Goal: Transaction & Acquisition: Subscribe to service/newsletter

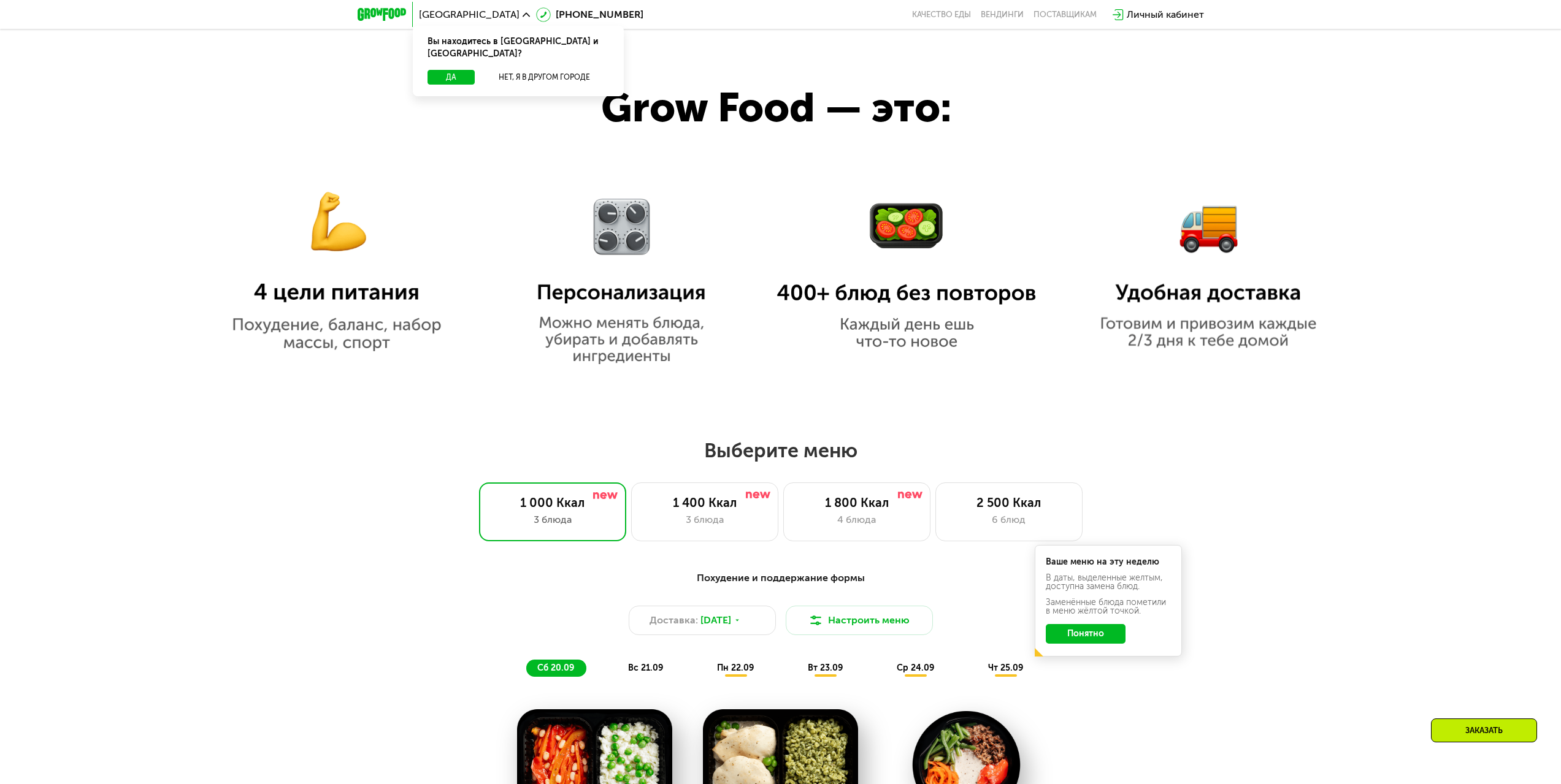
scroll to position [919, 0]
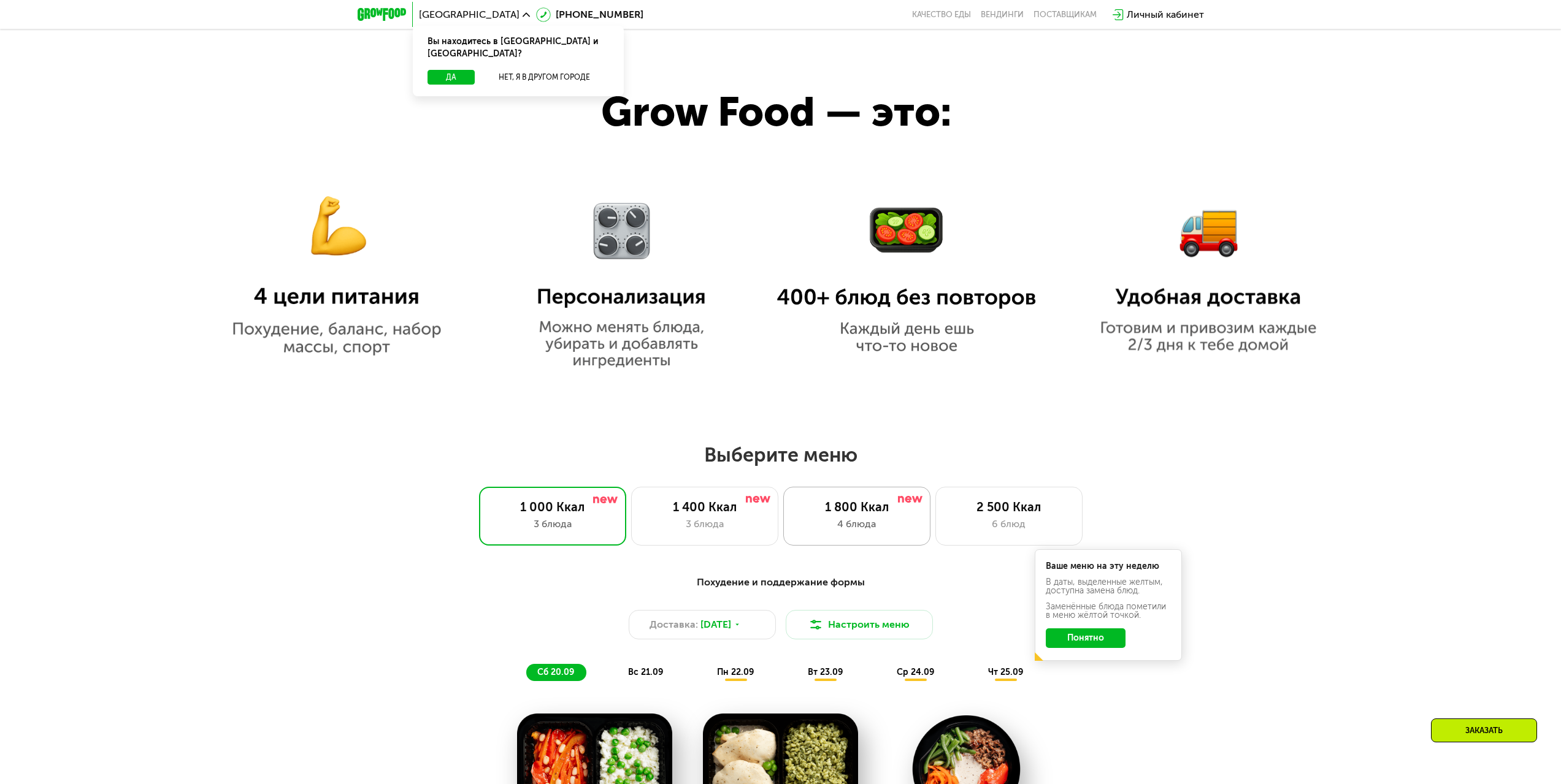
click at [841, 541] on div "1 800 Ккал 4 блюда" at bounding box center [857, 516] width 148 height 59
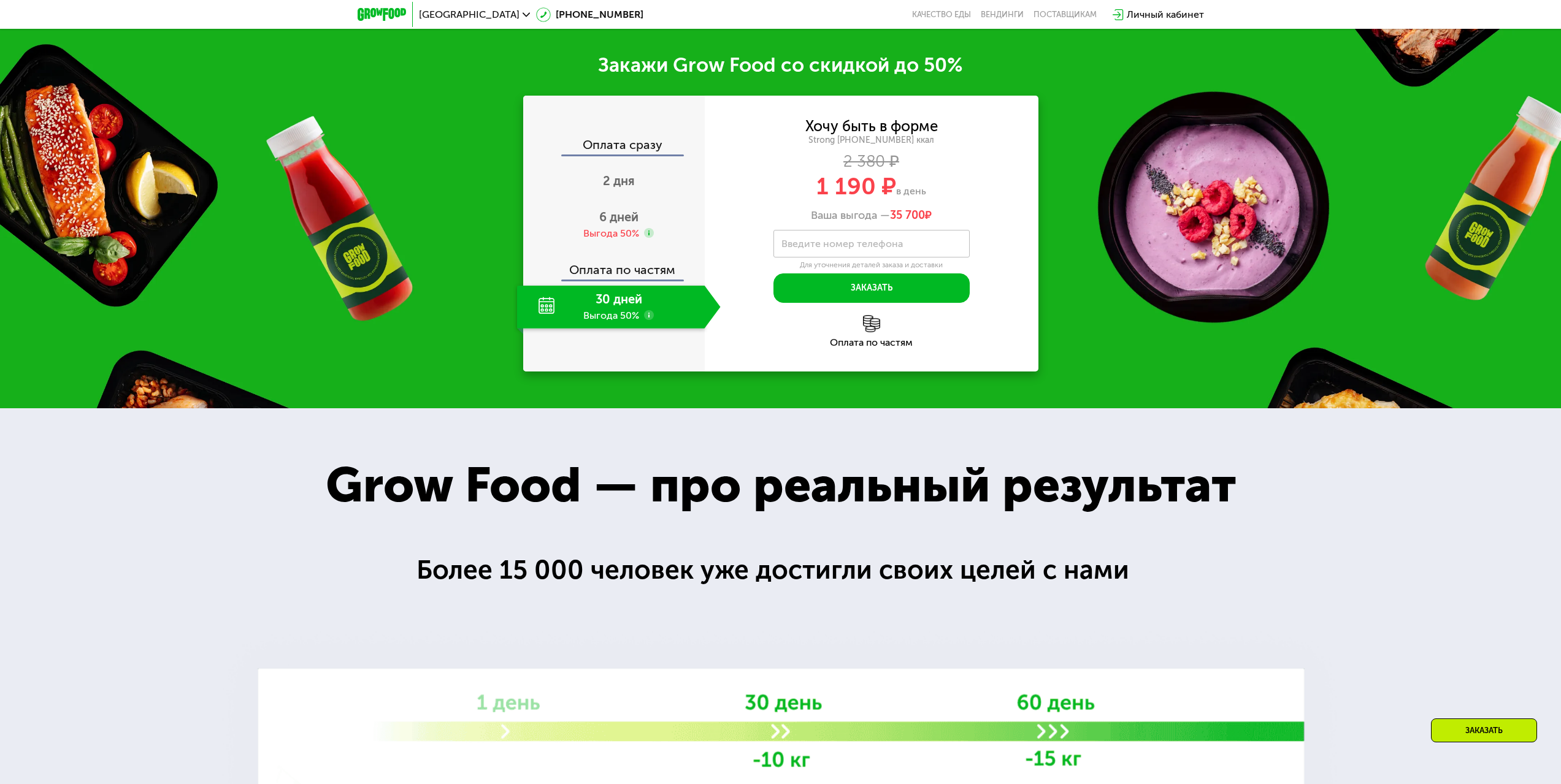
scroll to position [1906, 0]
click at [634, 328] on div "30 дней Выгода 50%" at bounding box center [610, 306] width 188 height 43
click at [623, 279] on div "Оплата по частям" at bounding box center [614, 264] width 180 height 28
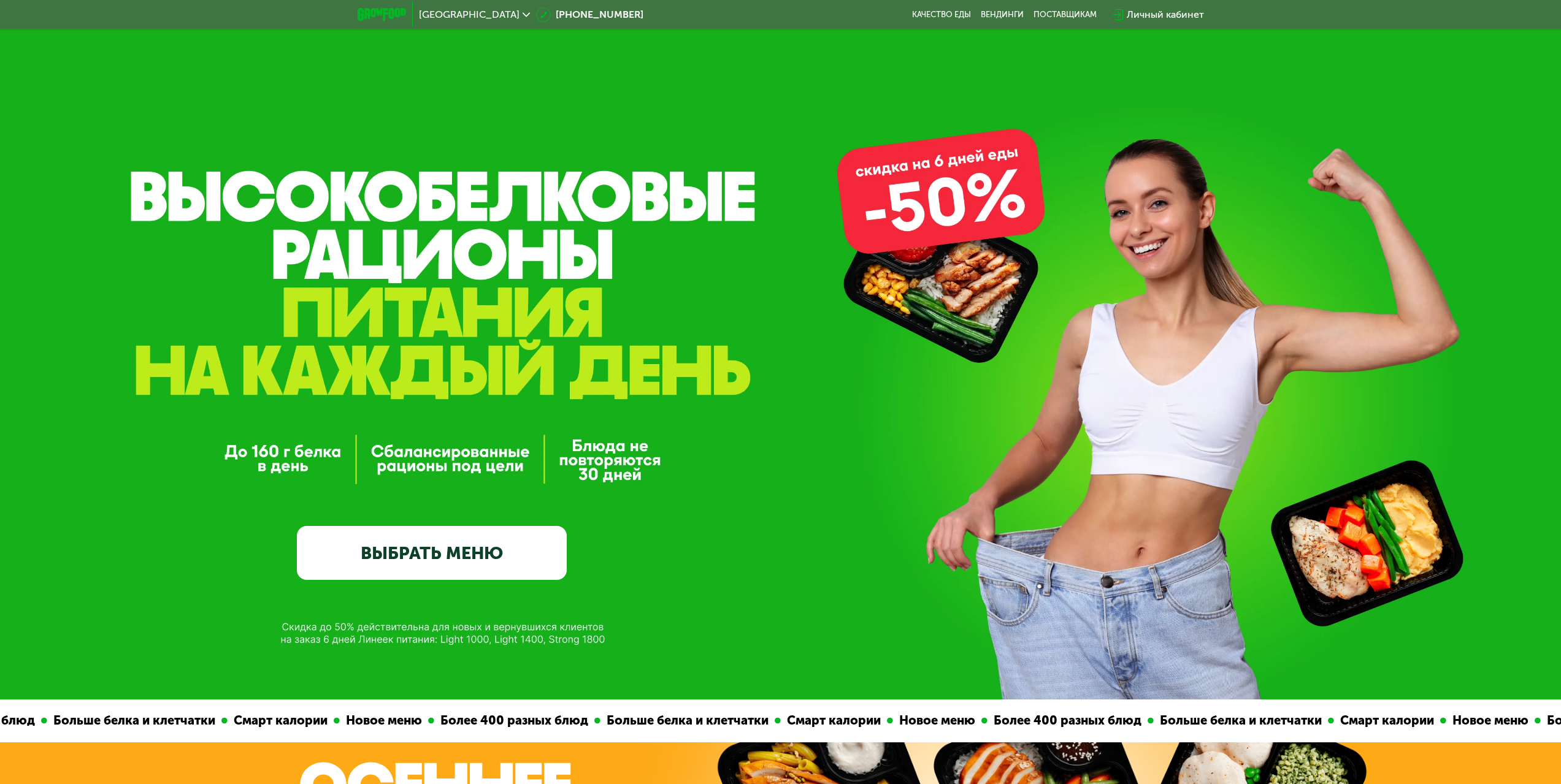
click at [510, 543] on link "ВЫБРАТЬ МЕНЮ" at bounding box center [432, 553] width 270 height 54
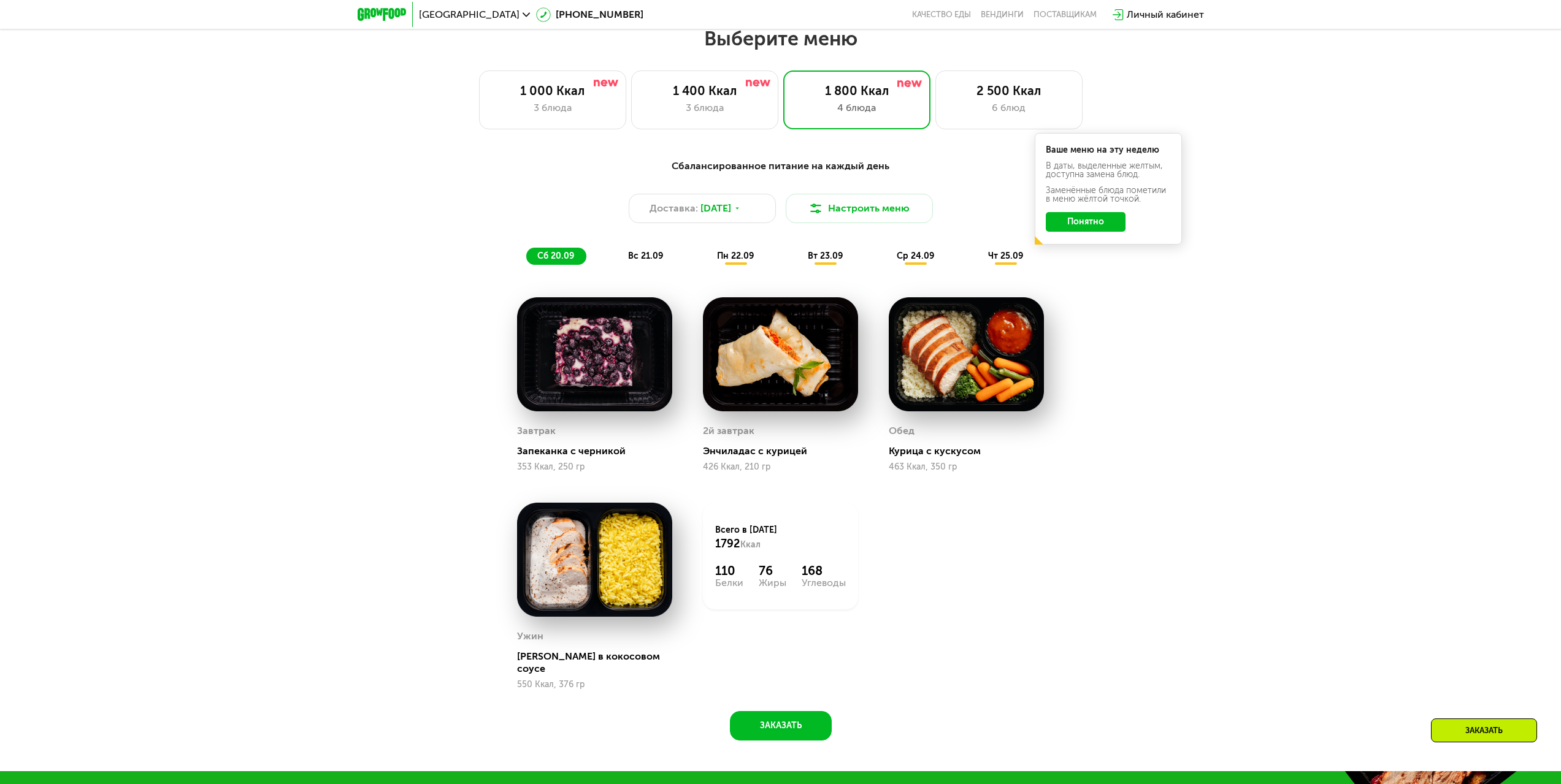
scroll to position [1338, 0]
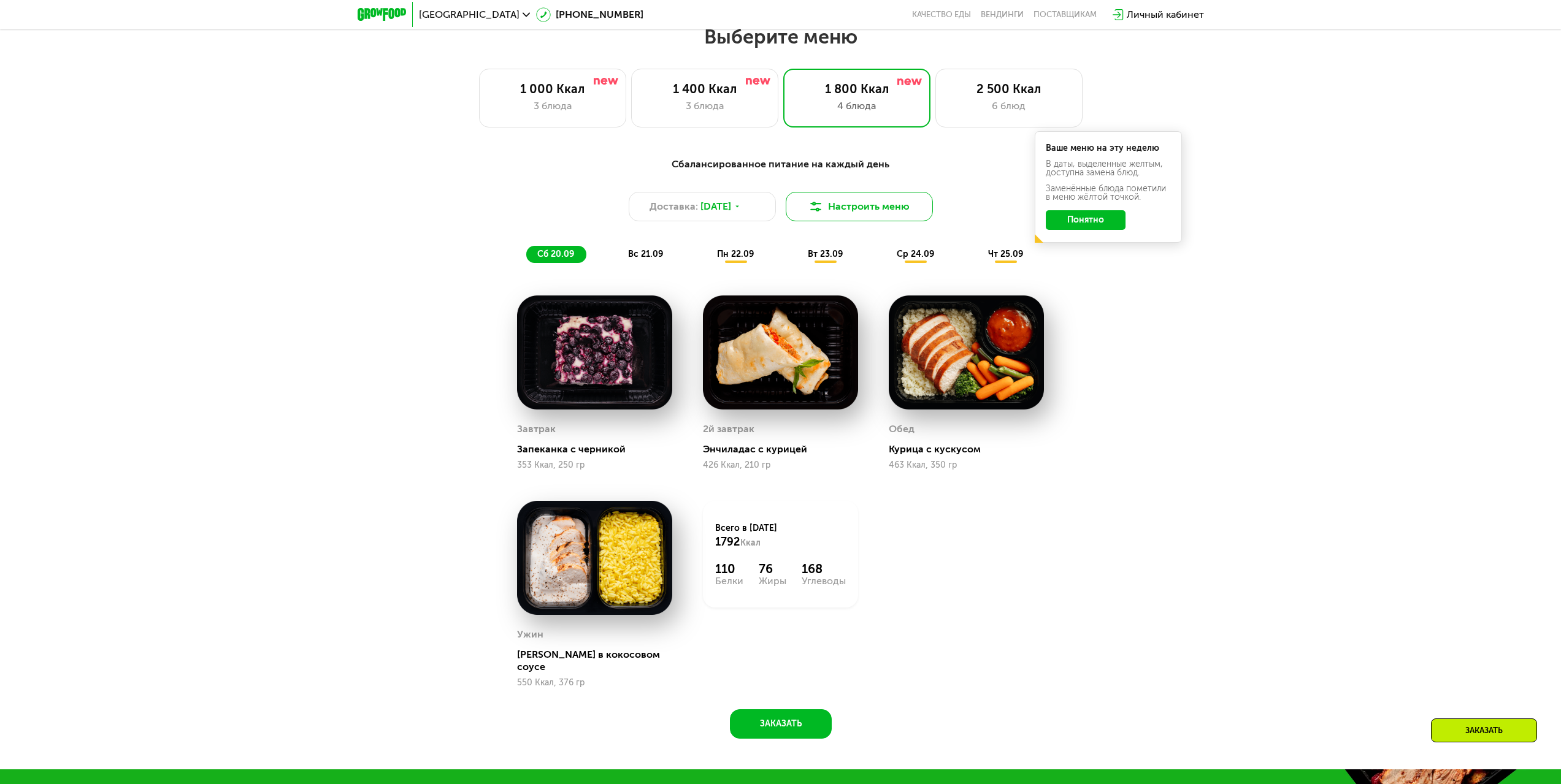
click at [837, 214] on button "Настроить меню" at bounding box center [860, 207] width 148 height 30
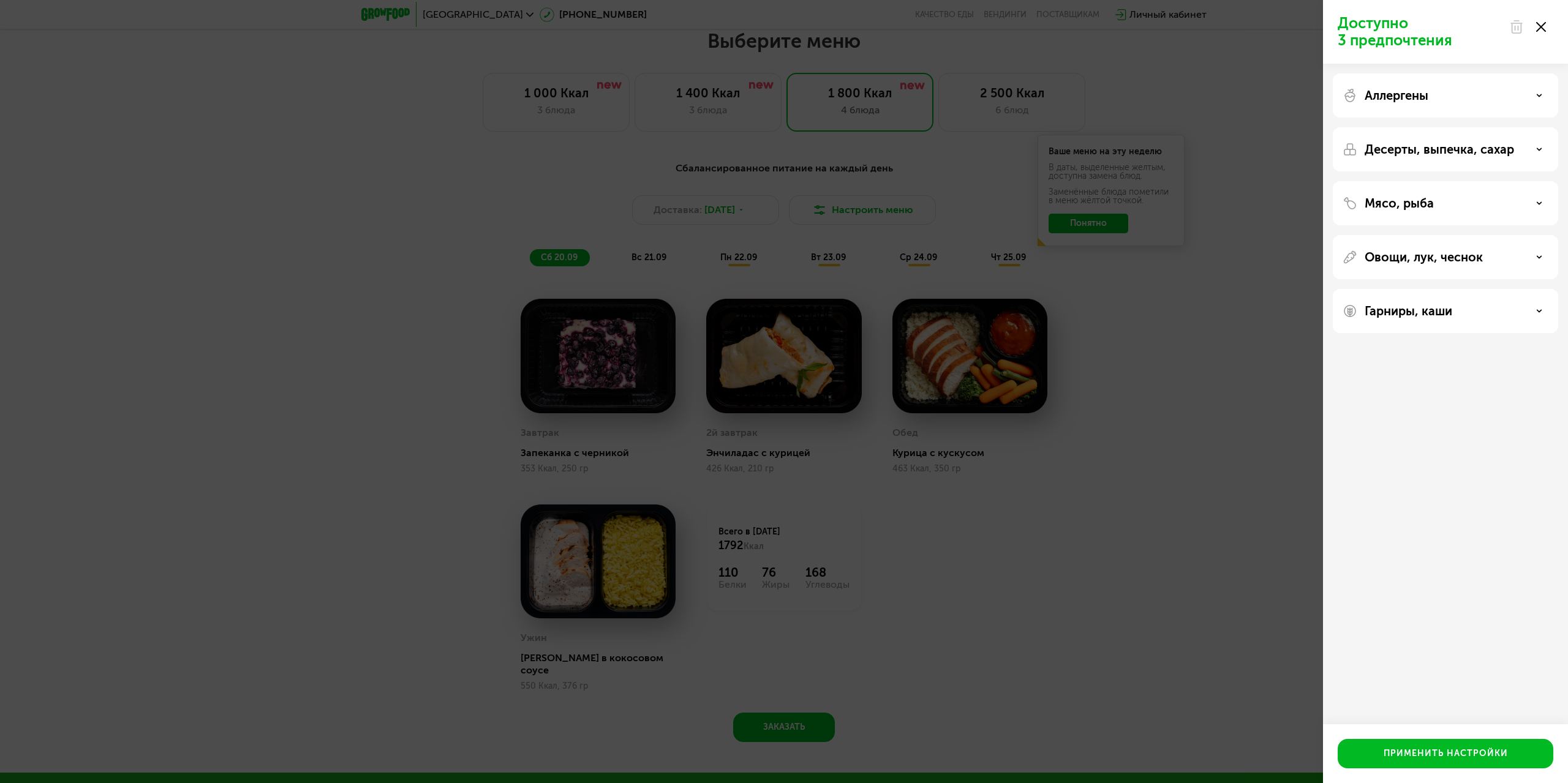
click at [1072, 470] on div "Доступно 3 предпочтения Аллергены Десерты, выпечка, сахар Мясо, рыба Овощи, лук…" at bounding box center [784, 391] width 1568 height 783
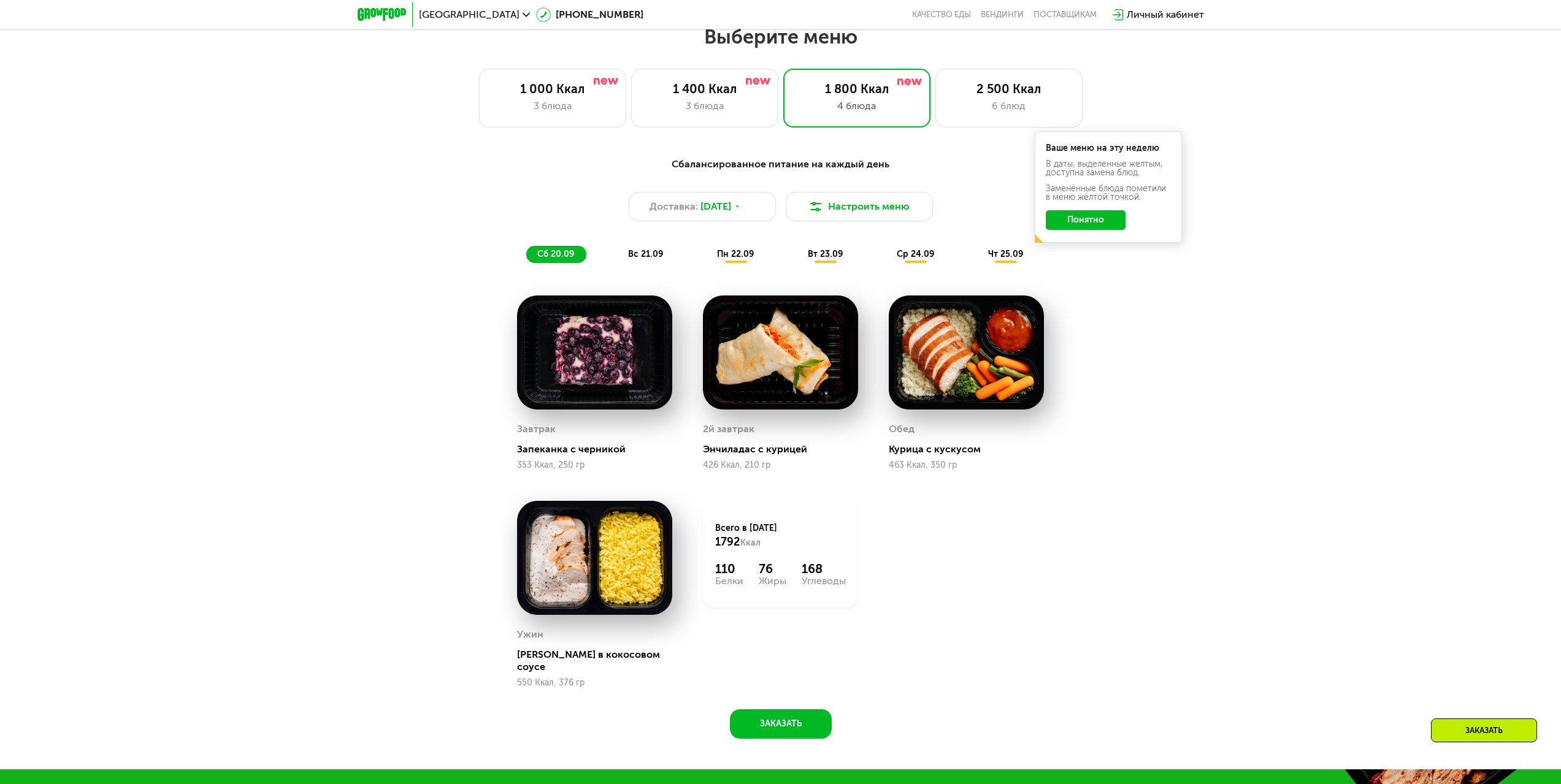
click at [1091, 224] on button "Понятно" at bounding box center [1085, 220] width 79 height 20
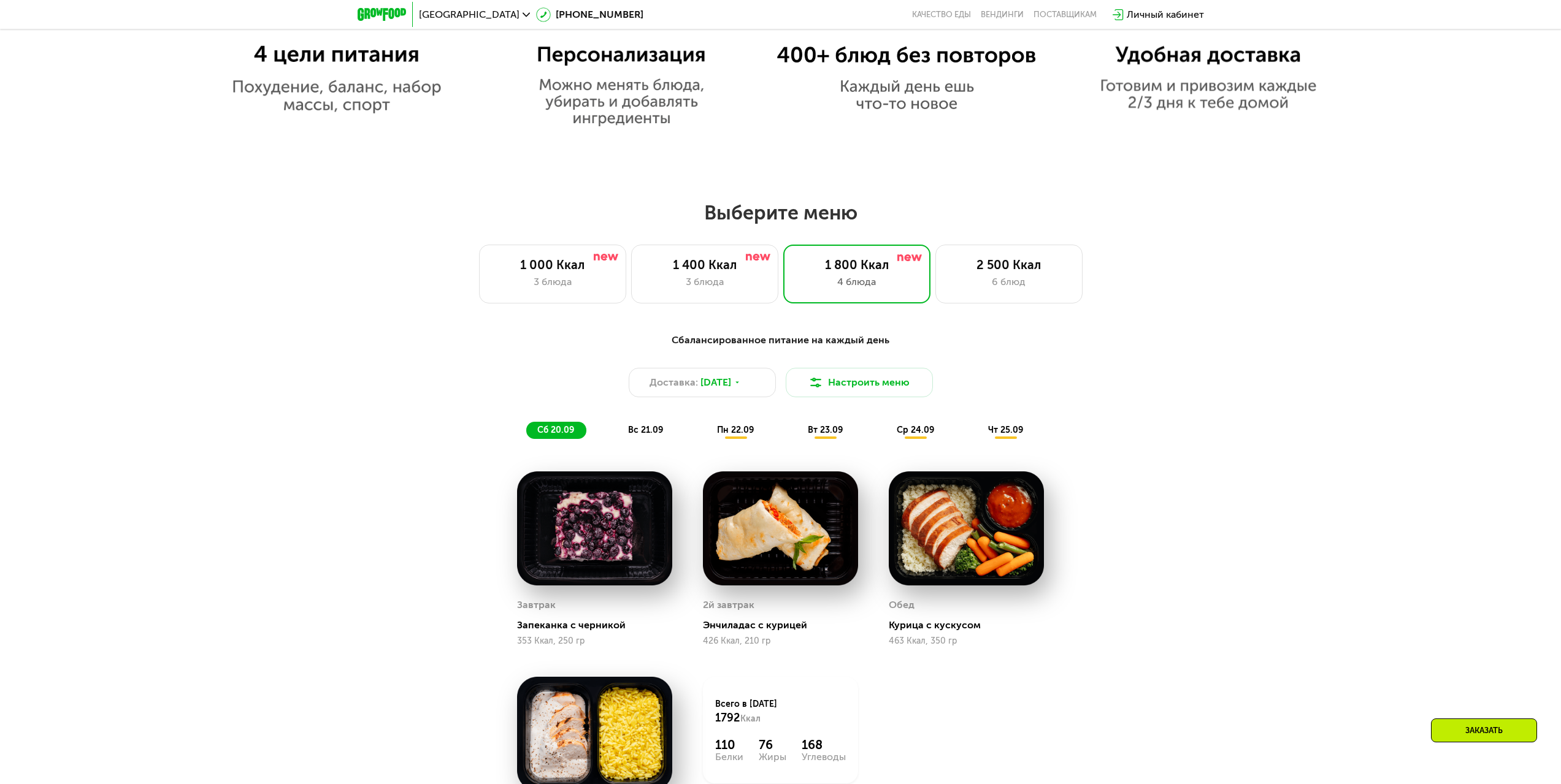
scroll to position [1032, 0]
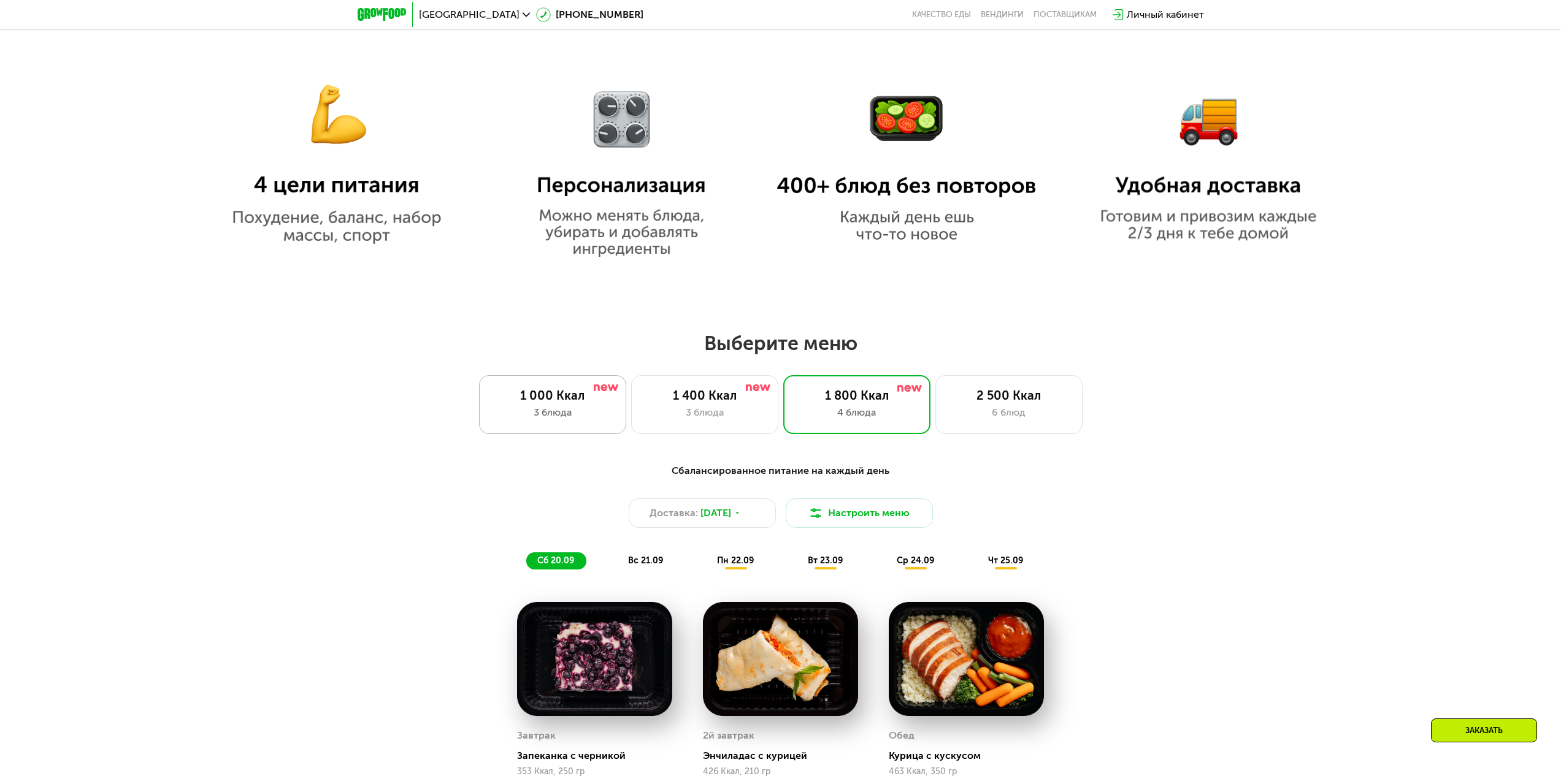
click at [490, 399] on div "1 000 Ккал 3 блюда" at bounding box center [553, 405] width 148 height 59
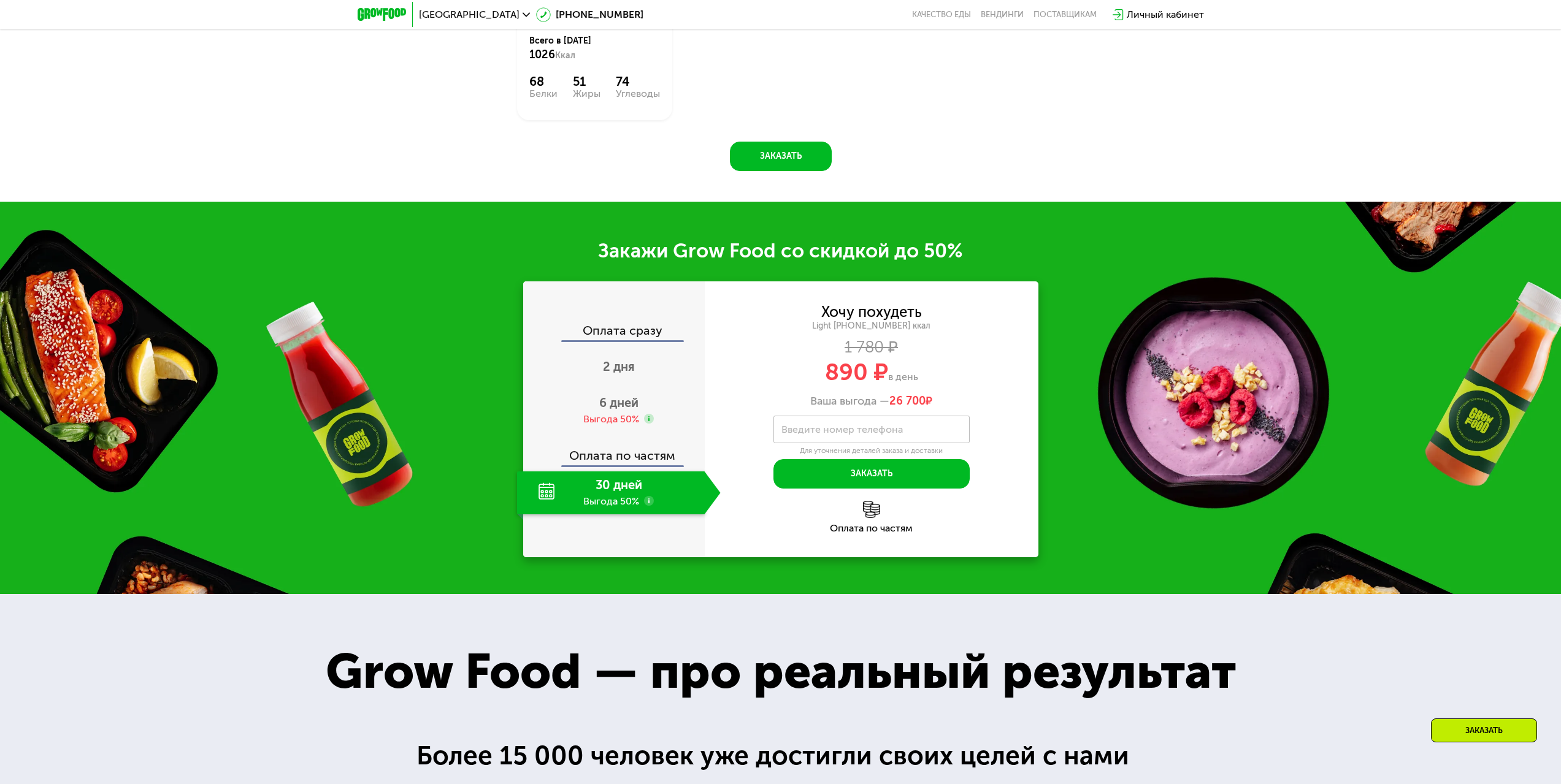
scroll to position [1829, 0]
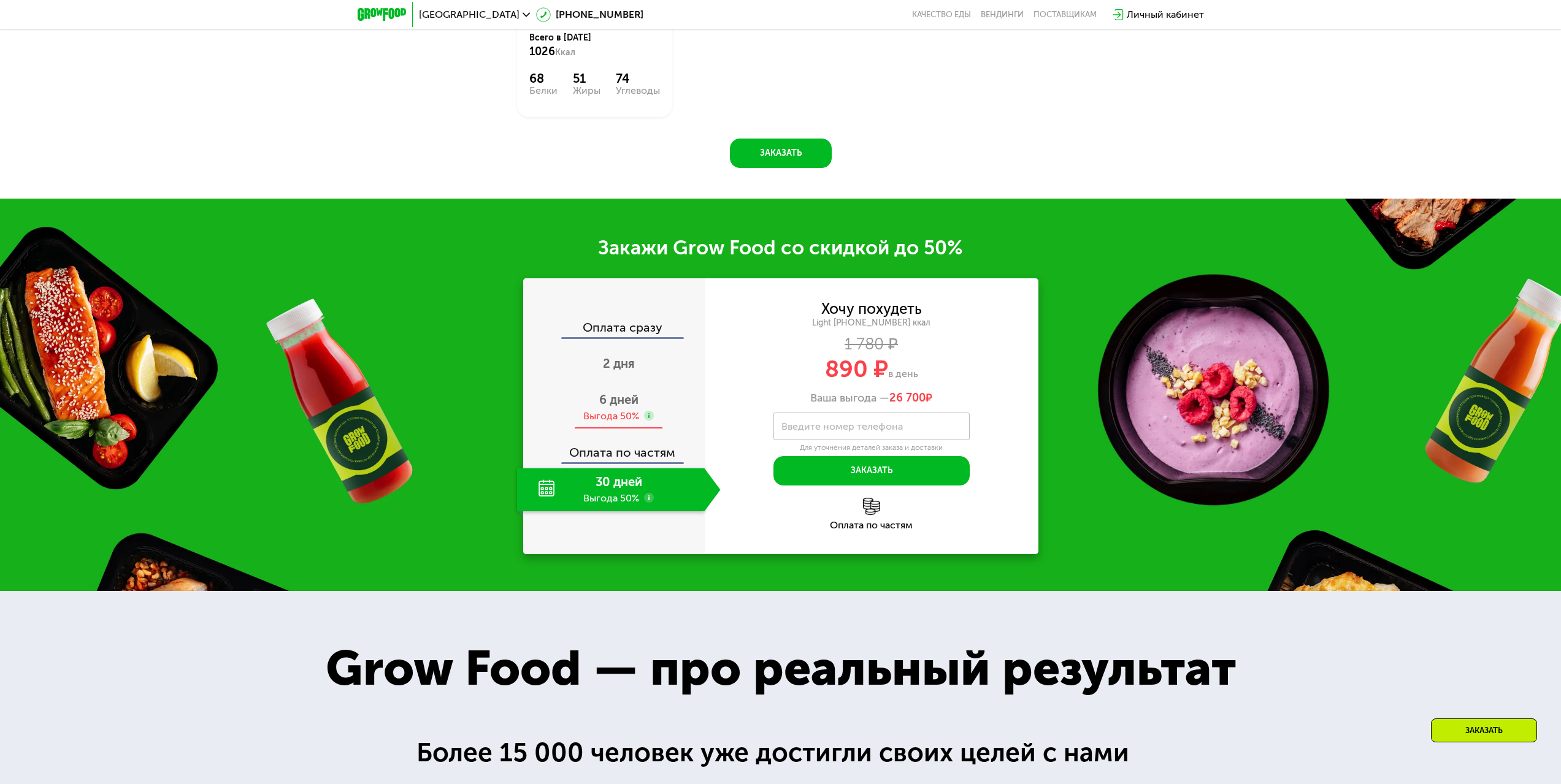
click at [611, 421] on div "Выгода 50%" at bounding box center [611, 416] width 56 height 13
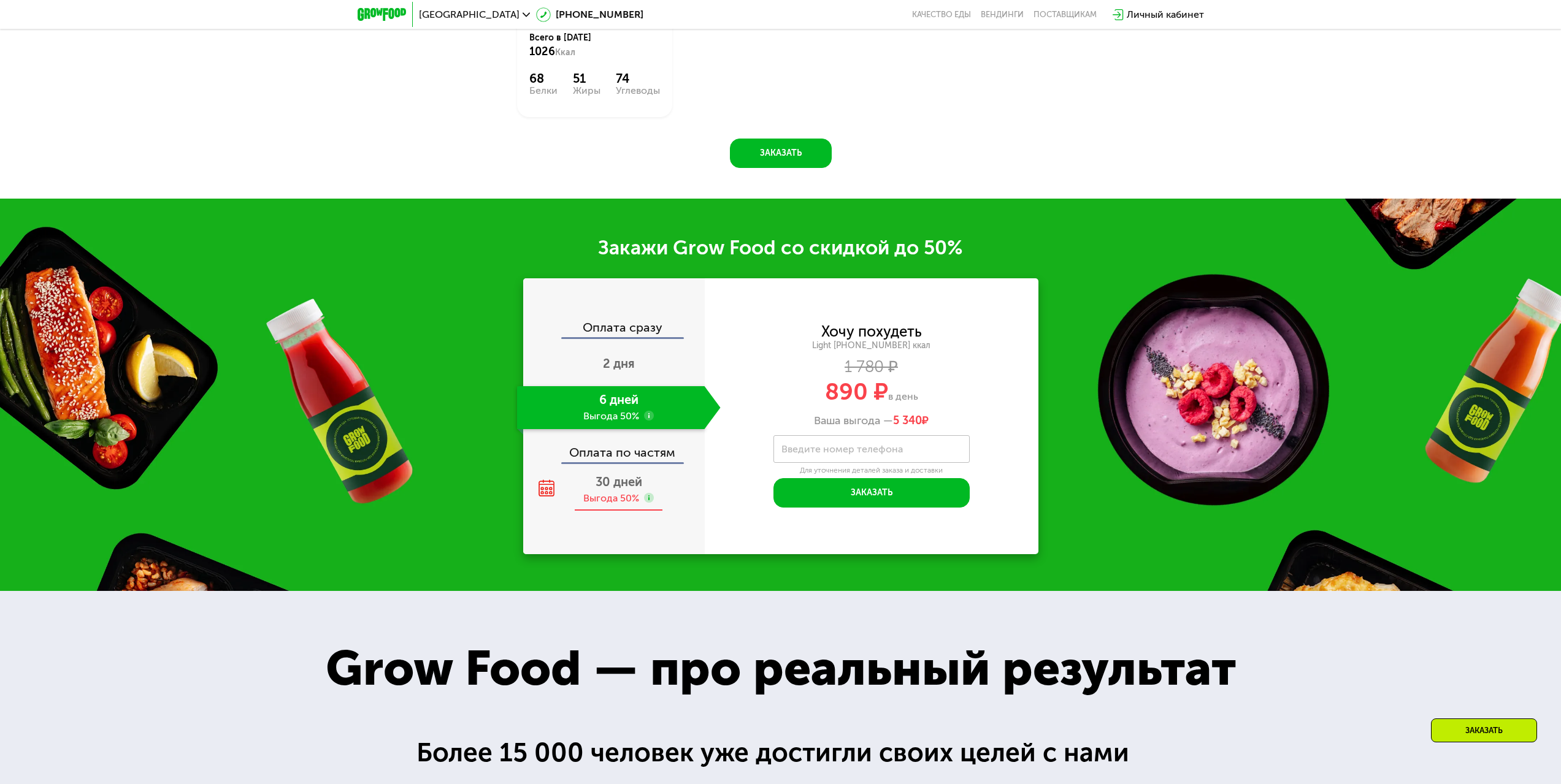
click at [633, 482] on span "30 дней" at bounding box center [619, 482] width 47 height 15
